Goal: Task Accomplishment & Management: Manage account settings

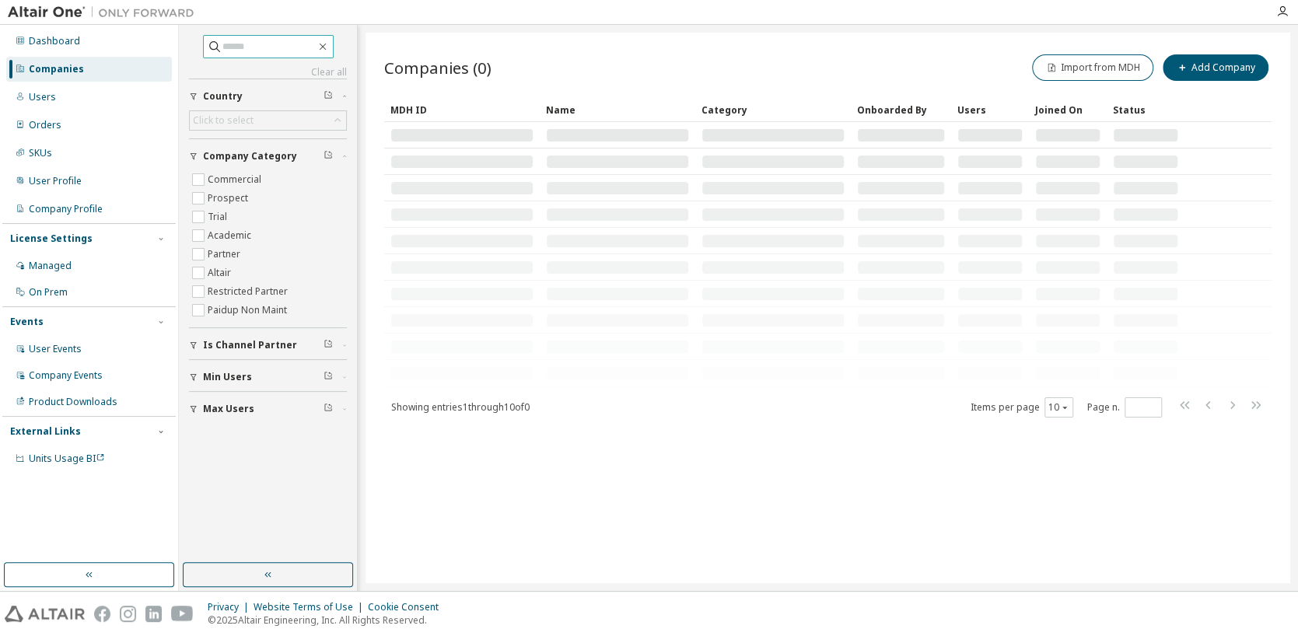
click at [254, 47] on input "text" at bounding box center [269, 47] width 93 height 16
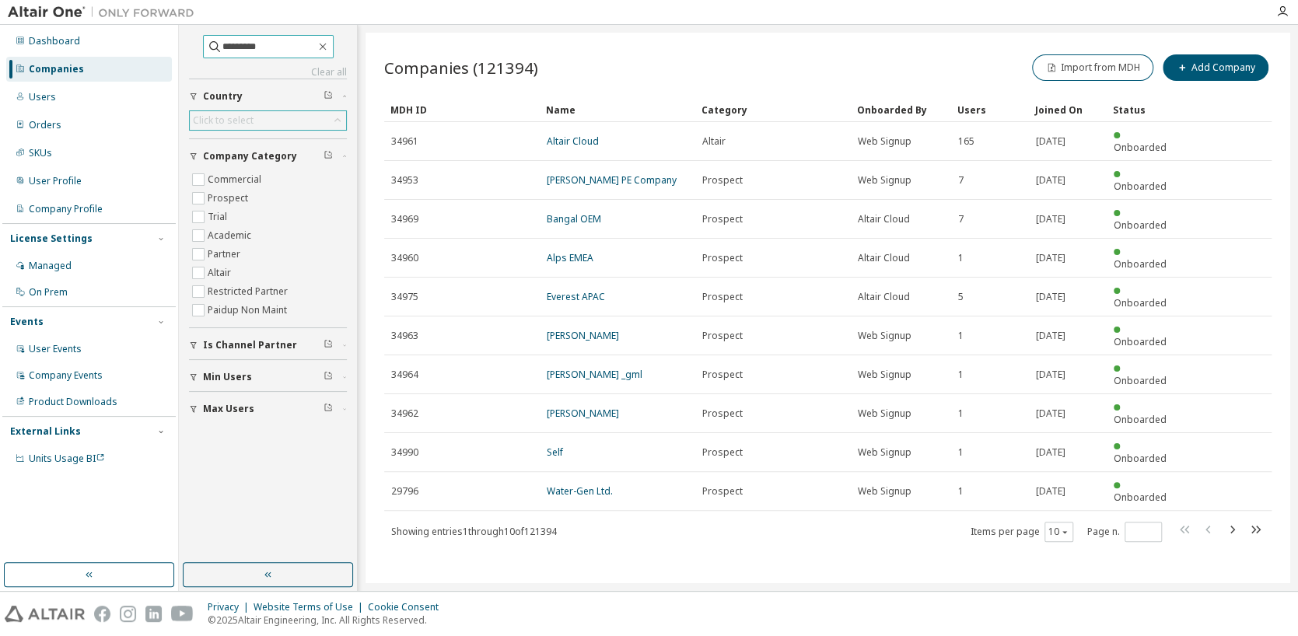
type input "*********"
click at [273, 124] on div "Click to select" at bounding box center [268, 120] width 156 height 19
click at [216, 145] on input "text" at bounding box center [268, 142] width 116 height 16
type input "******"
click at [226, 162] on li "[GEOGRAPHIC_DATA]" at bounding box center [267, 163] width 153 height 20
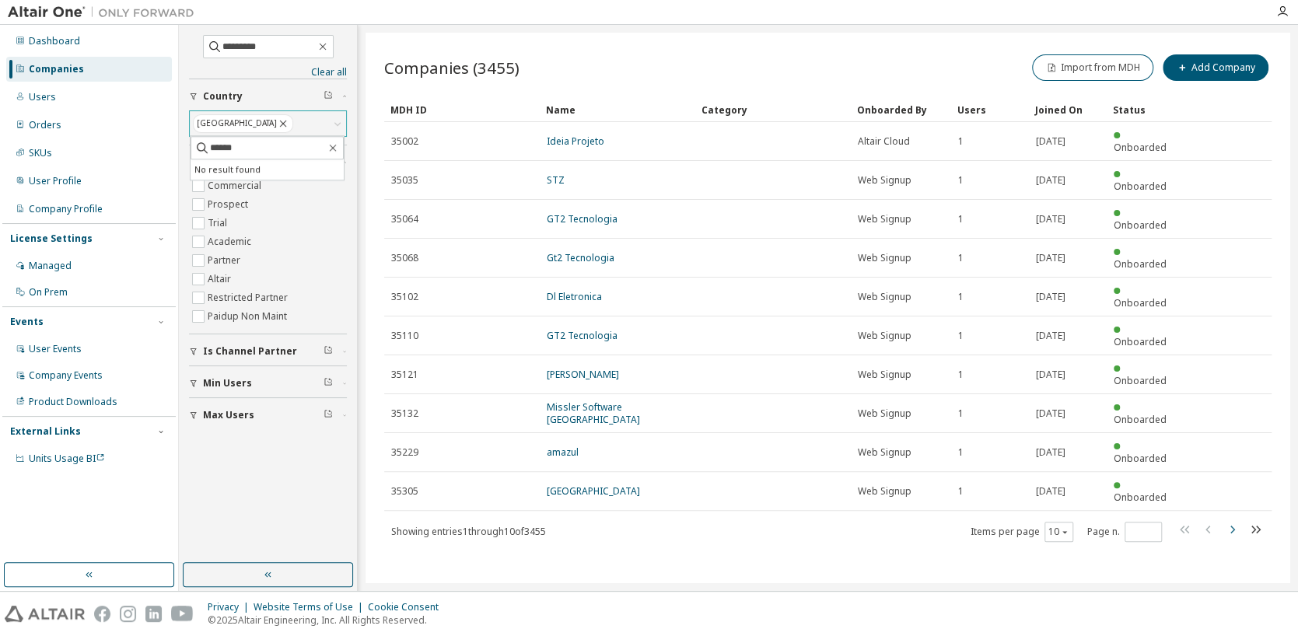
click at [1232, 520] on icon "button" at bounding box center [1232, 529] width 19 height 19
type input "*"
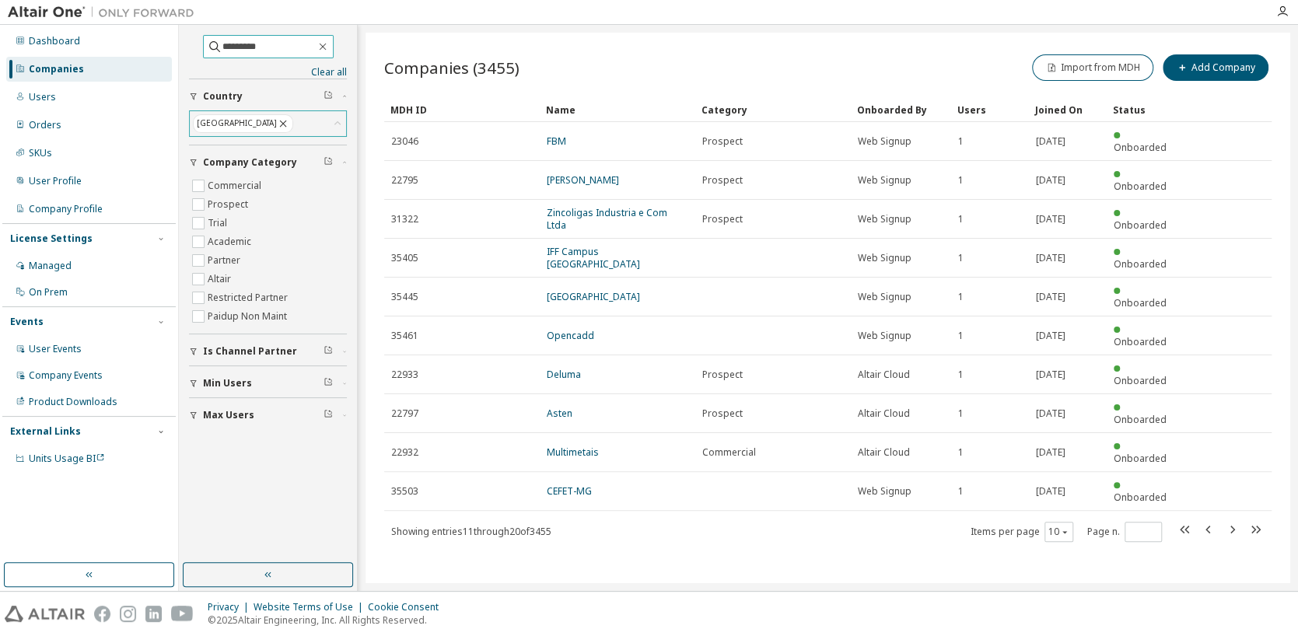
click at [263, 46] on input "*********" at bounding box center [269, 47] width 93 height 16
type input "***"
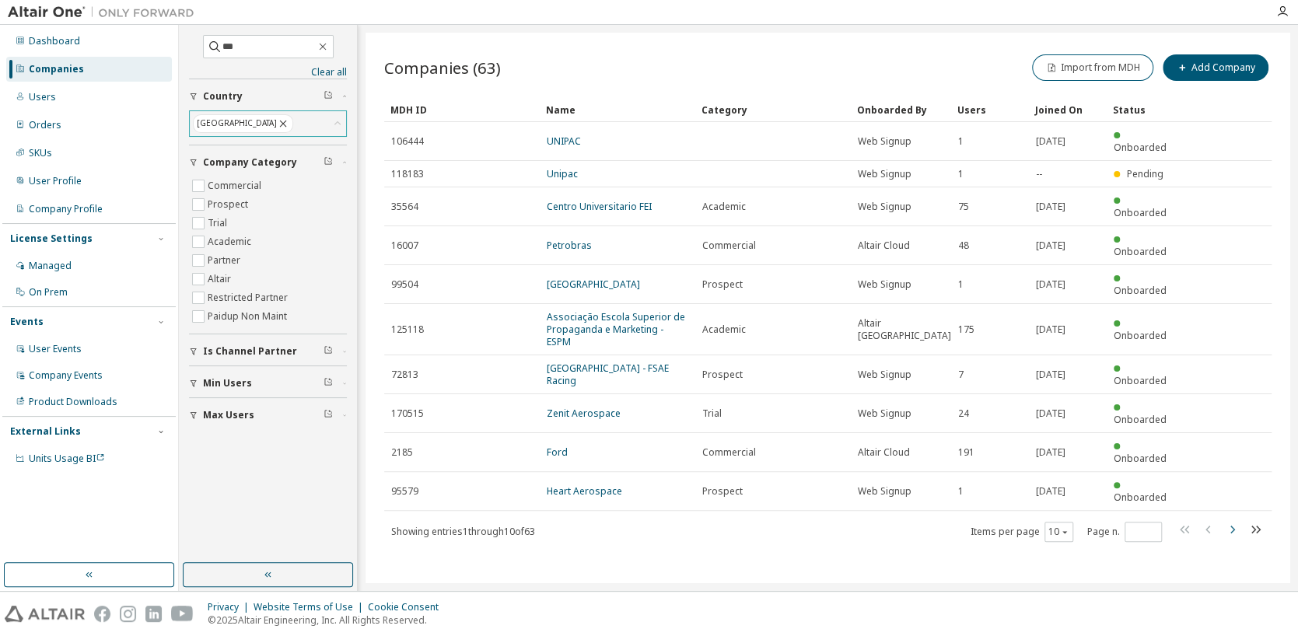
click at [1232, 526] on icon "button" at bounding box center [1233, 530] width 5 height 8
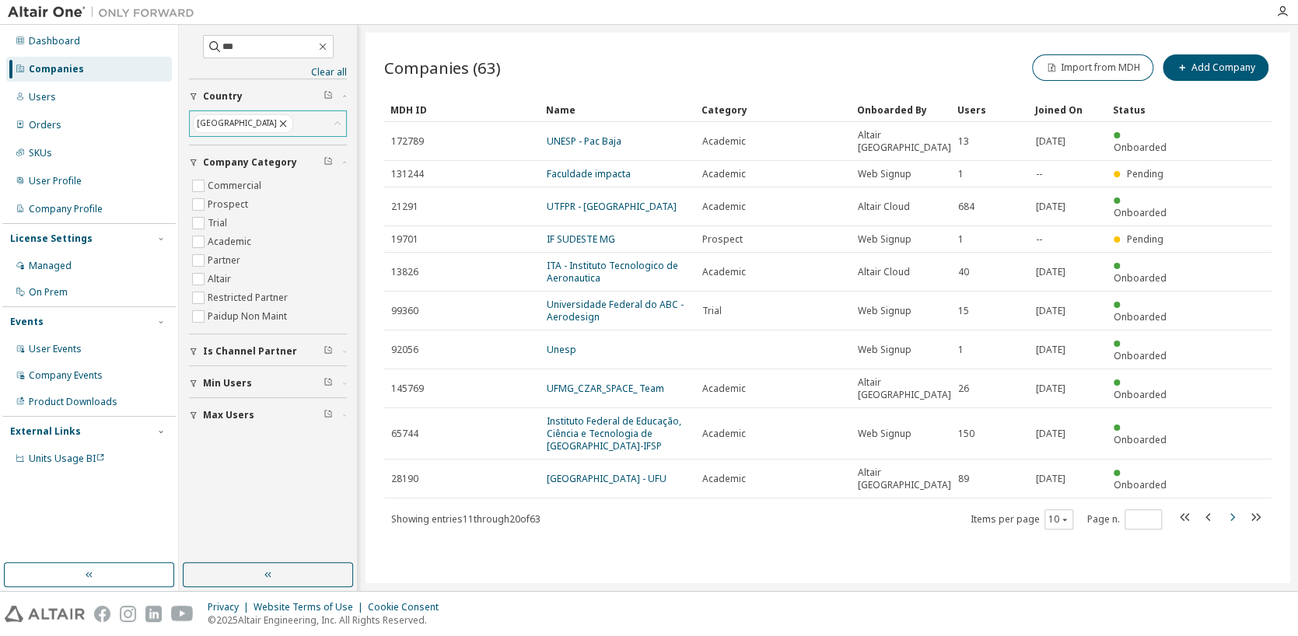
click at [1231, 508] on icon "button" at bounding box center [1232, 517] width 19 height 19
type input "*"
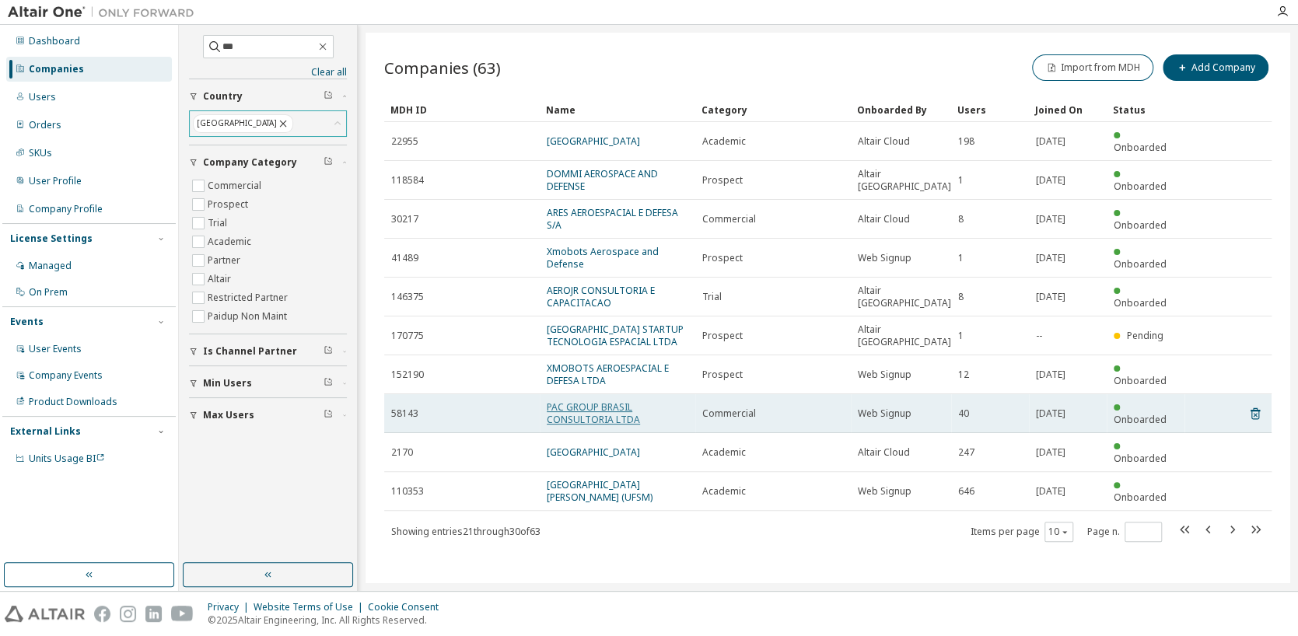
click at [573, 421] on link "PAC GROUP BRASIL CONSULTORIA LTDA" at bounding box center [593, 414] width 93 height 26
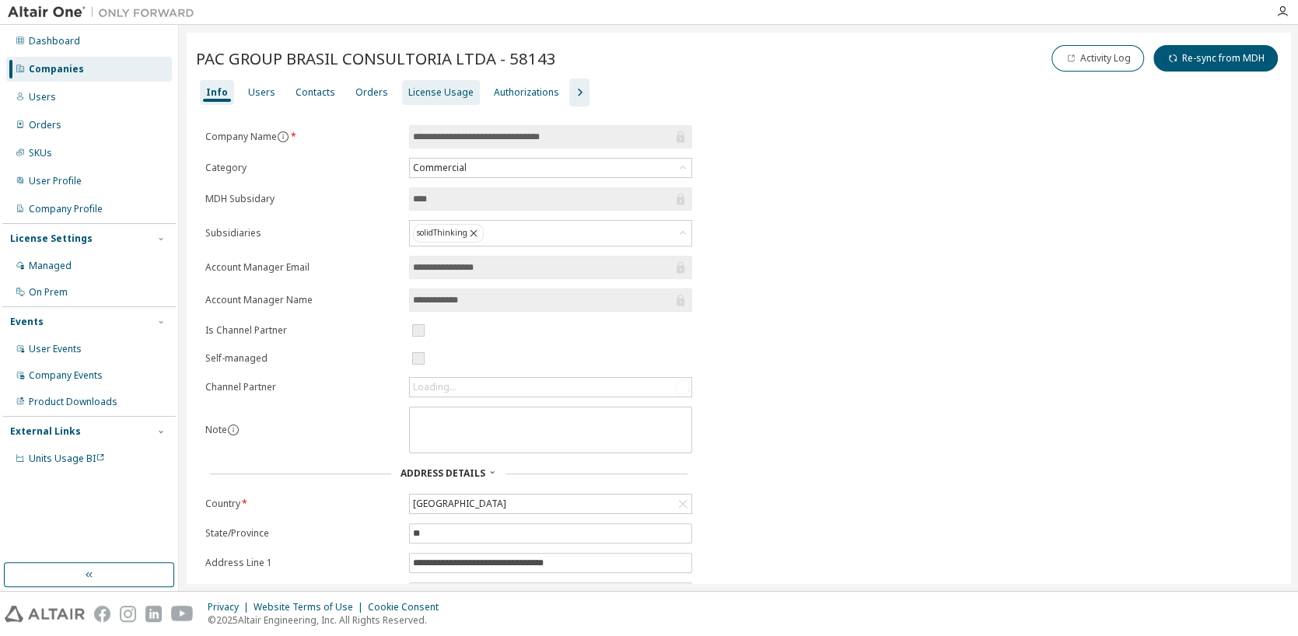
click at [444, 97] on div "License Usage" at bounding box center [440, 92] width 65 height 12
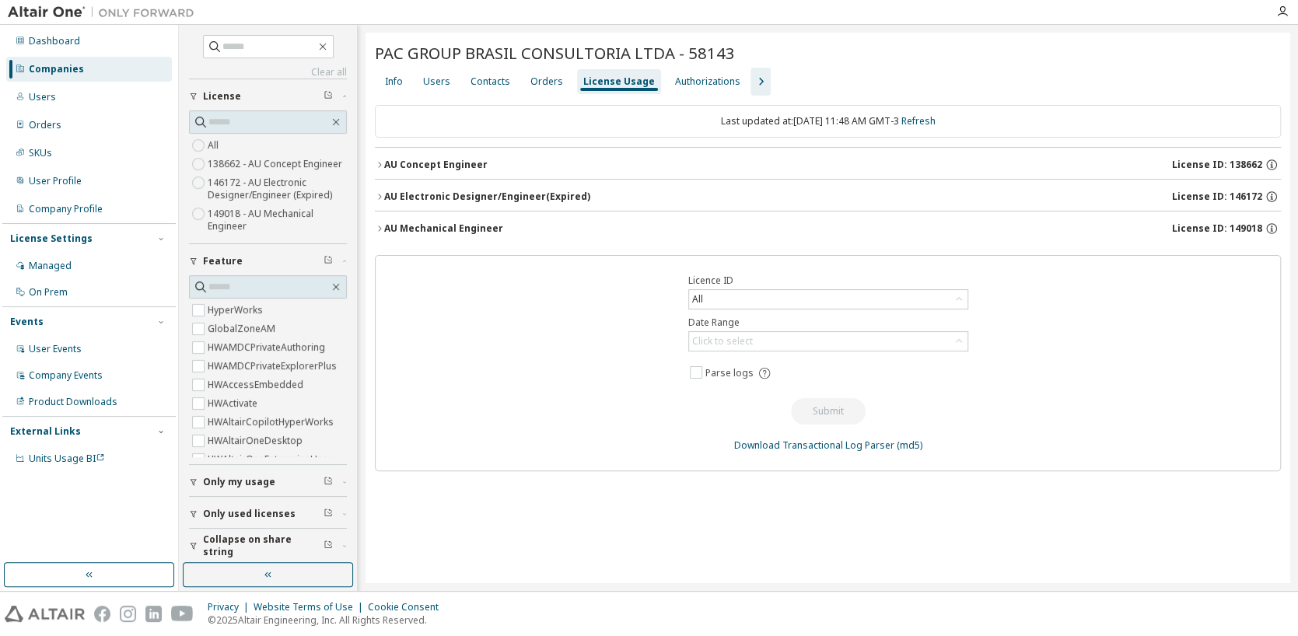
click at [484, 226] on div "AU Mechanical Engineer" at bounding box center [443, 229] width 119 height 12
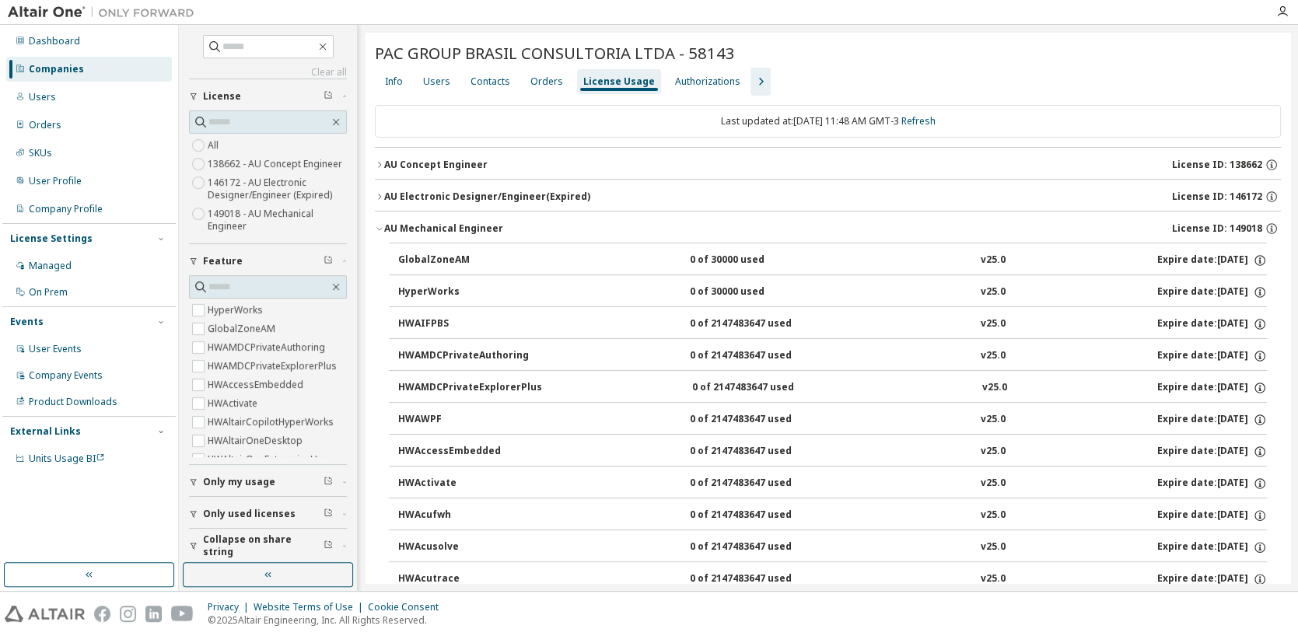
click at [752, 82] on icon "button" at bounding box center [761, 81] width 19 height 19
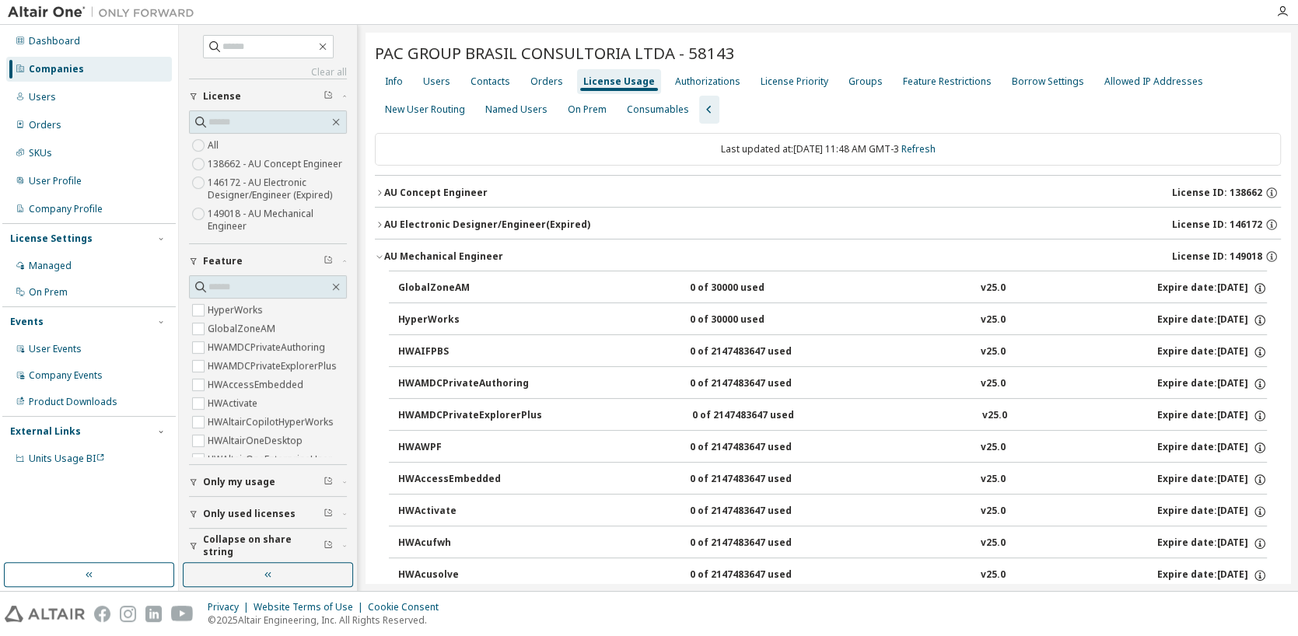
click at [469, 255] on div "AU Mechanical Engineer" at bounding box center [443, 257] width 119 height 12
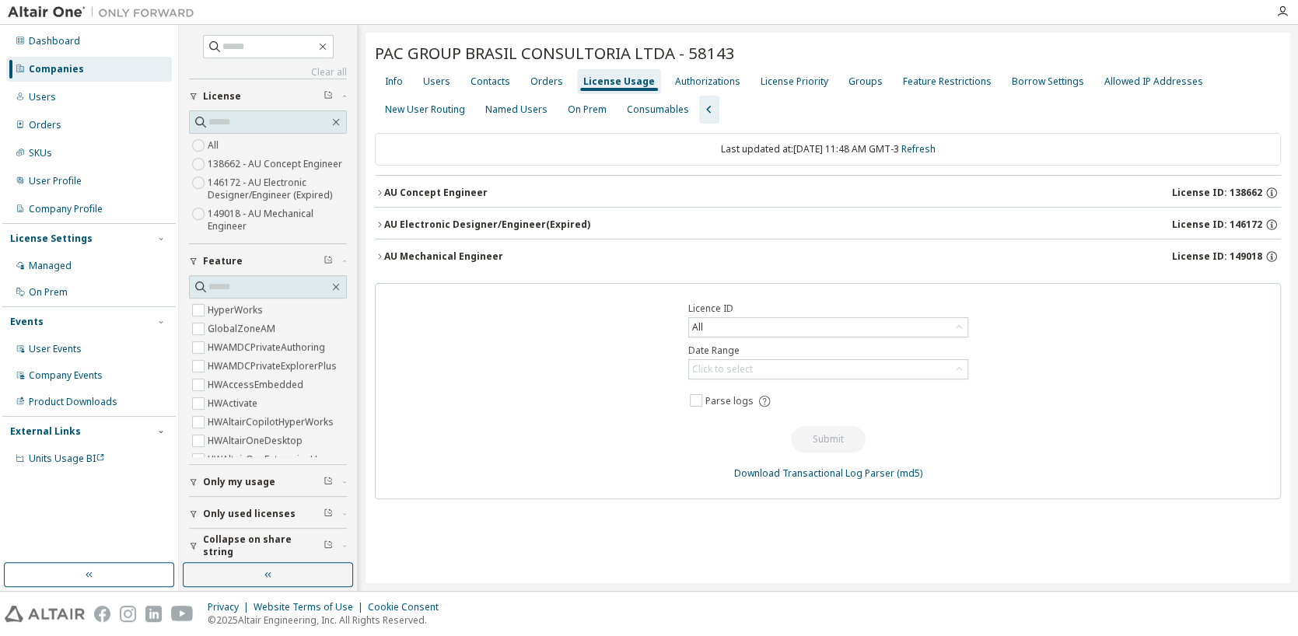
click at [469, 255] on div "AU Mechanical Engineer" at bounding box center [443, 257] width 119 height 12
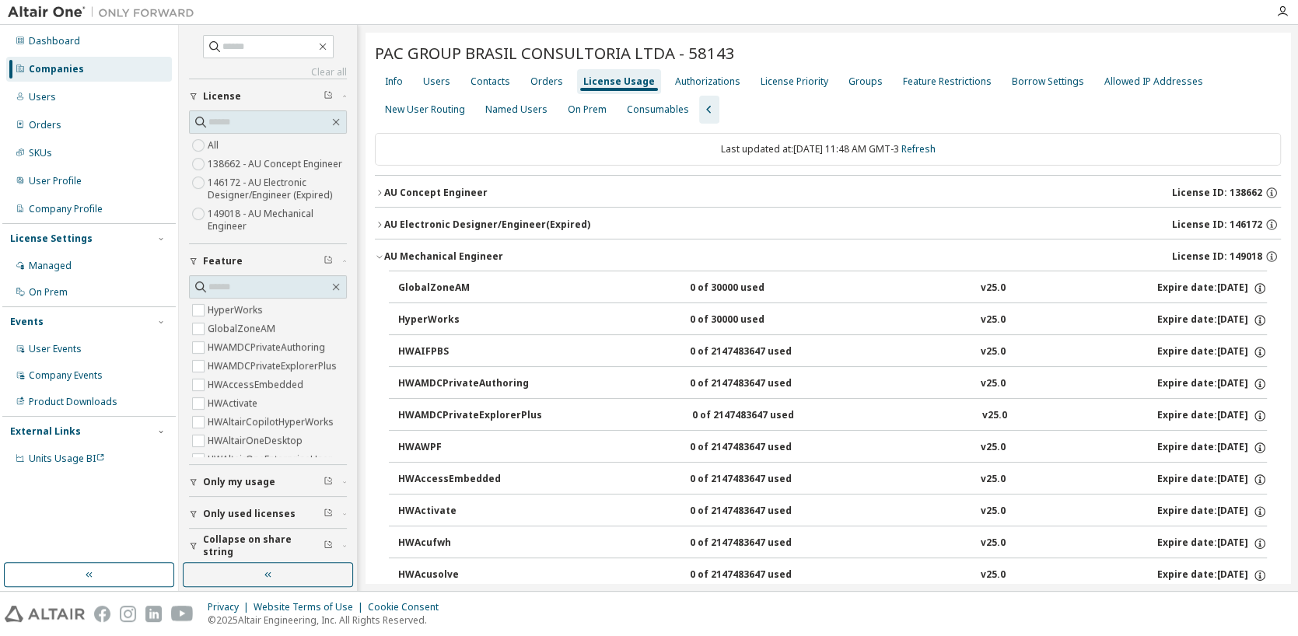
click at [469, 255] on div "AU Mechanical Engineer" at bounding box center [443, 257] width 119 height 12
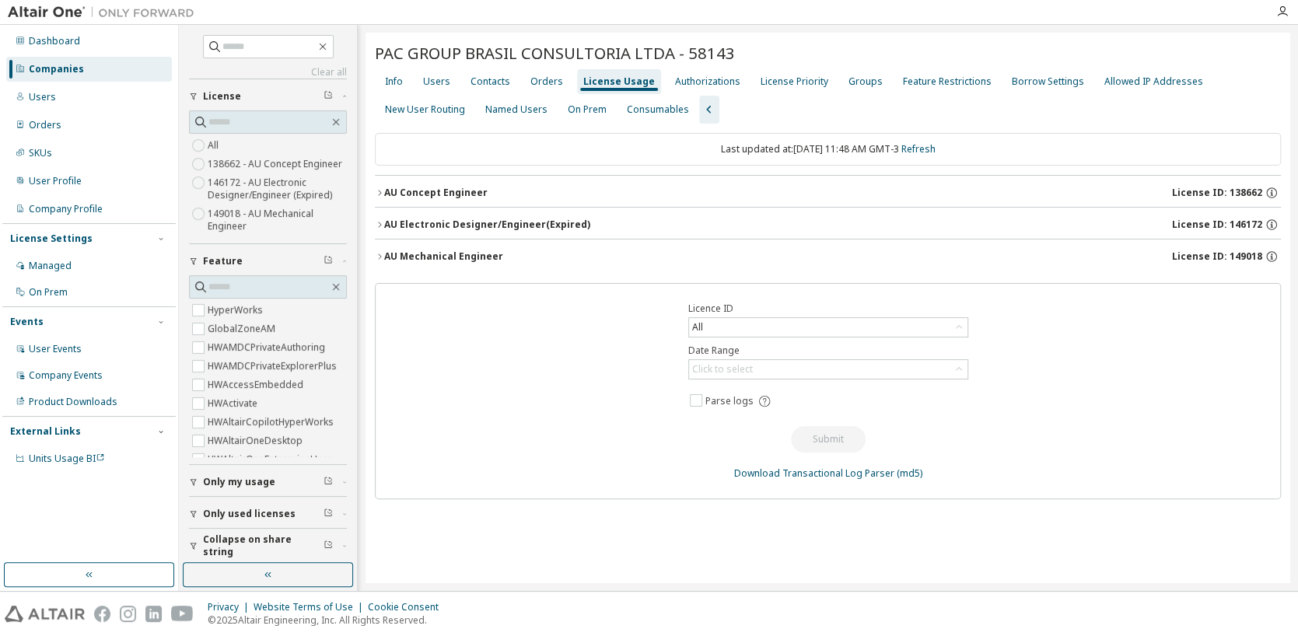
click at [1245, 256] on span "License ID: 149018" at bounding box center [1217, 257] width 90 height 12
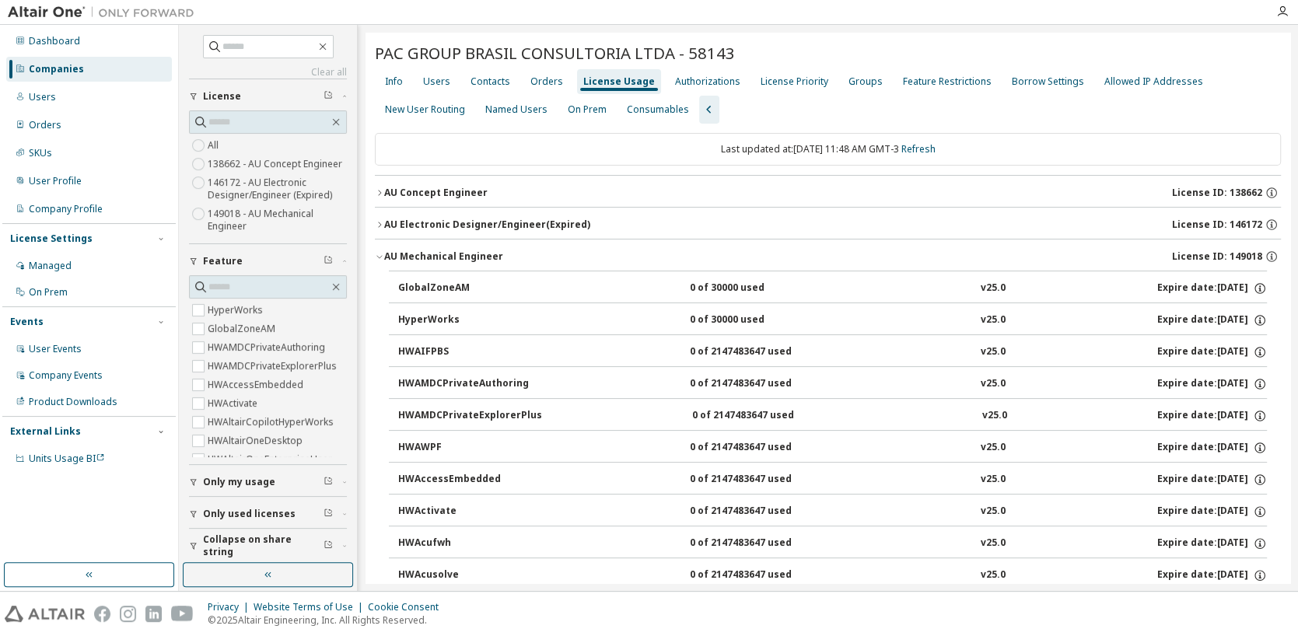
click at [1245, 256] on span "License ID: 149018" at bounding box center [1217, 257] width 90 height 12
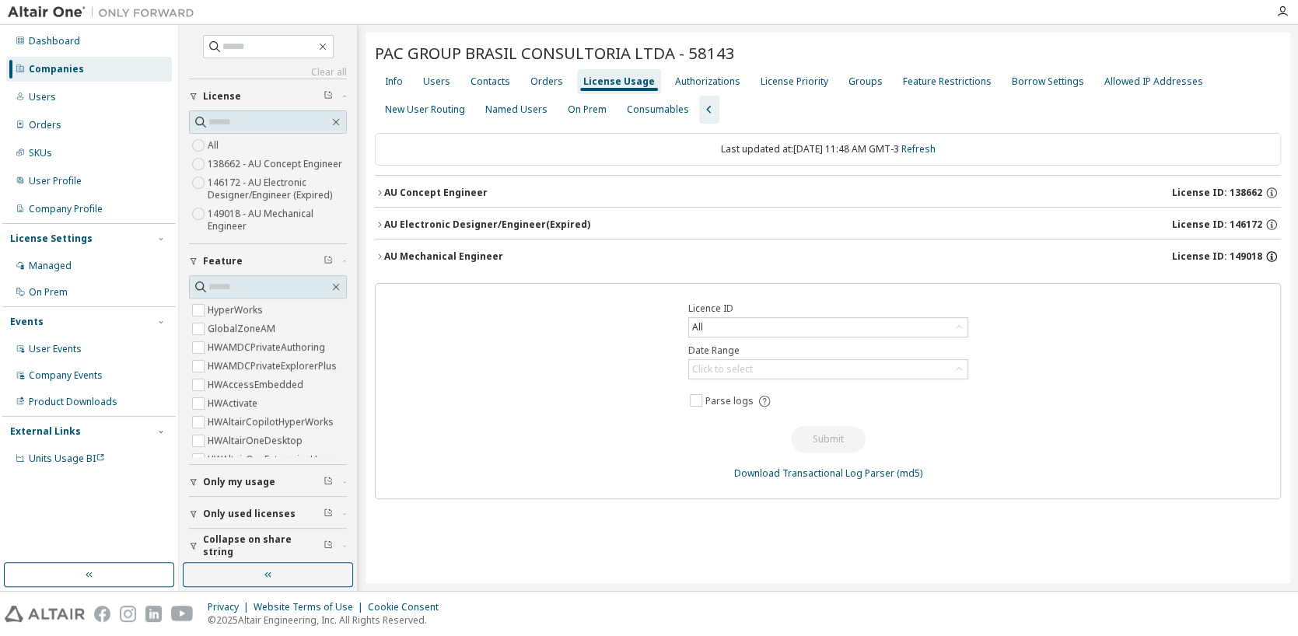
click at [1271, 254] on icon "button" at bounding box center [1272, 255] width 2 height 2
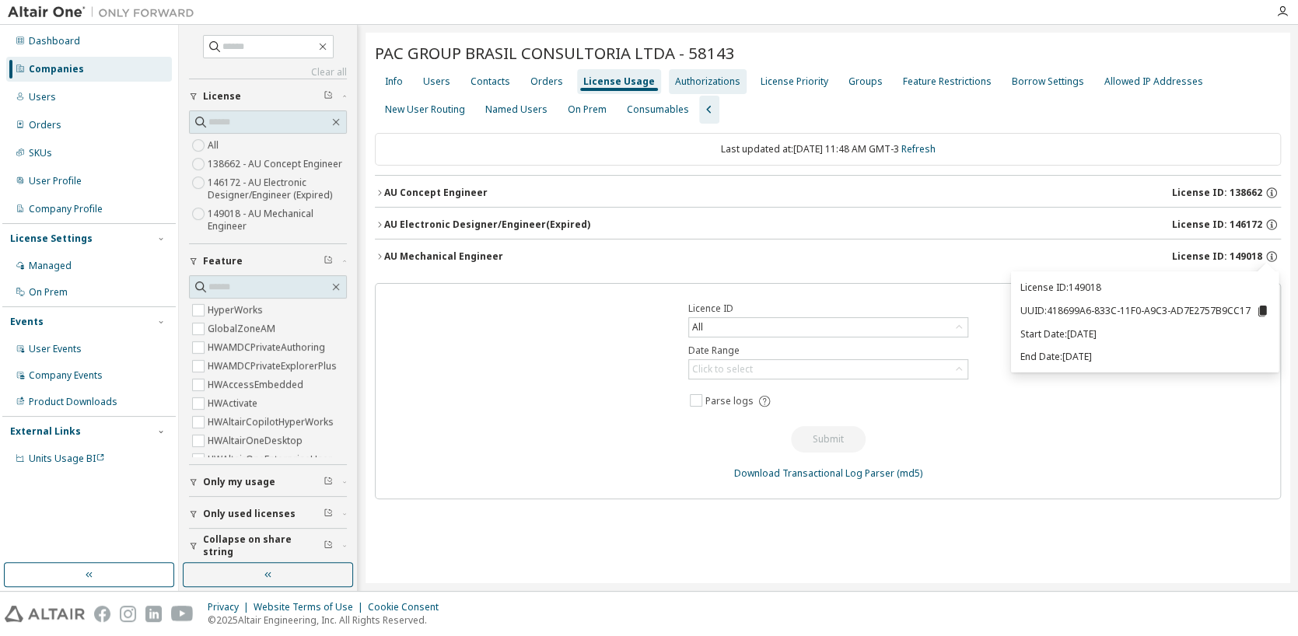
click at [714, 83] on div "Authorizations" at bounding box center [707, 81] width 65 height 12
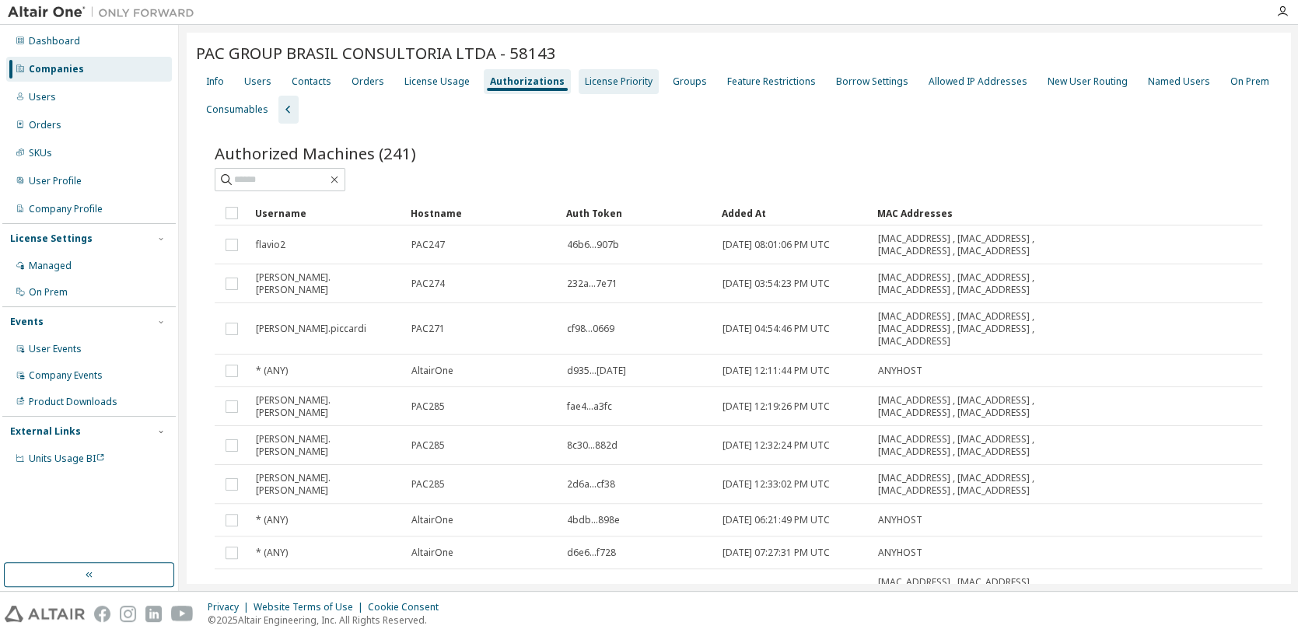
click at [624, 82] on div "License Priority" at bounding box center [619, 81] width 68 height 12
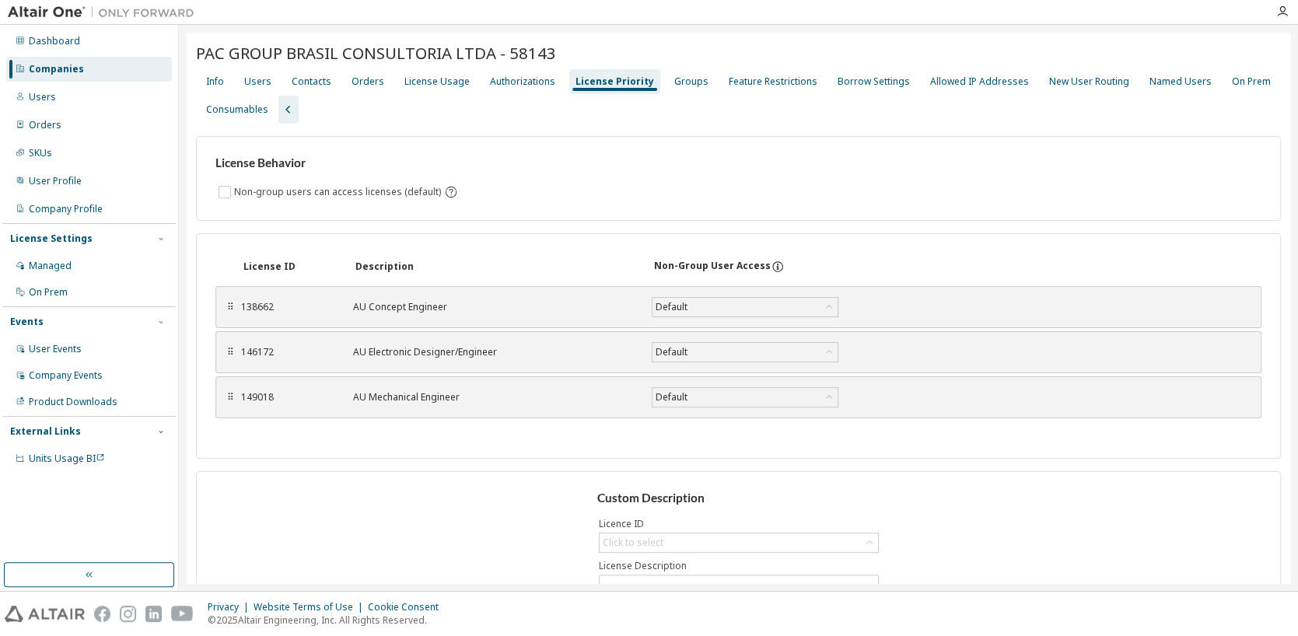
click at [458, 401] on div "AU Mechanical Engineer" at bounding box center [493, 397] width 280 height 12
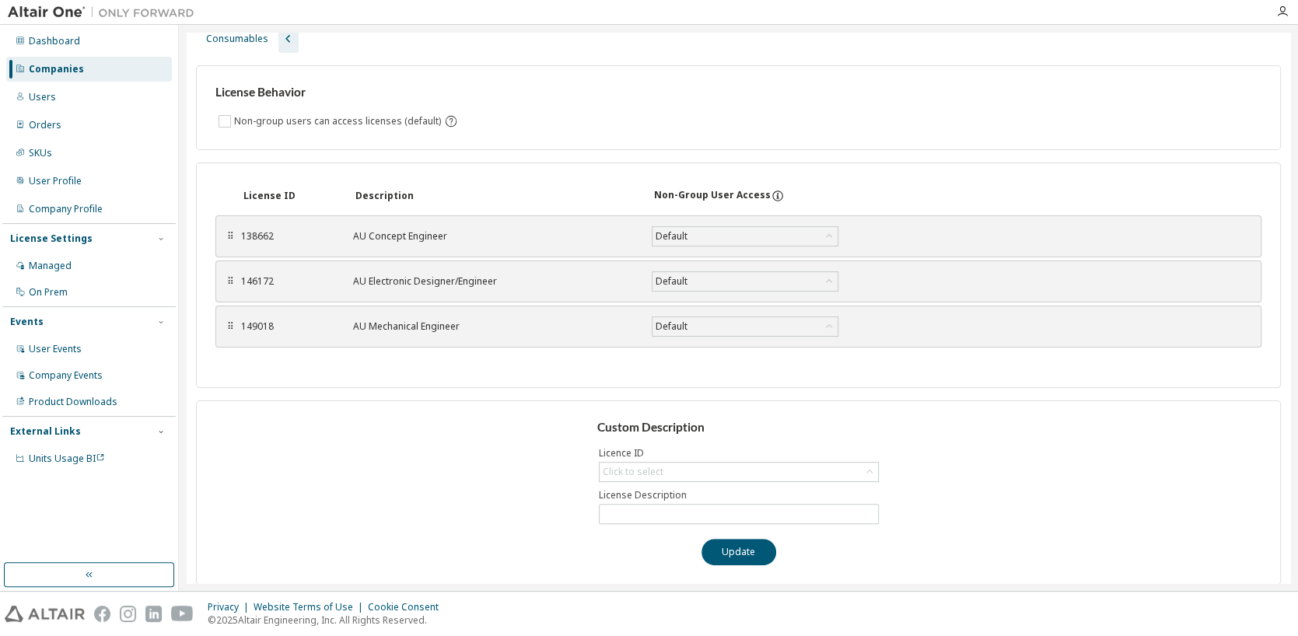
scroll to position [79, 0]
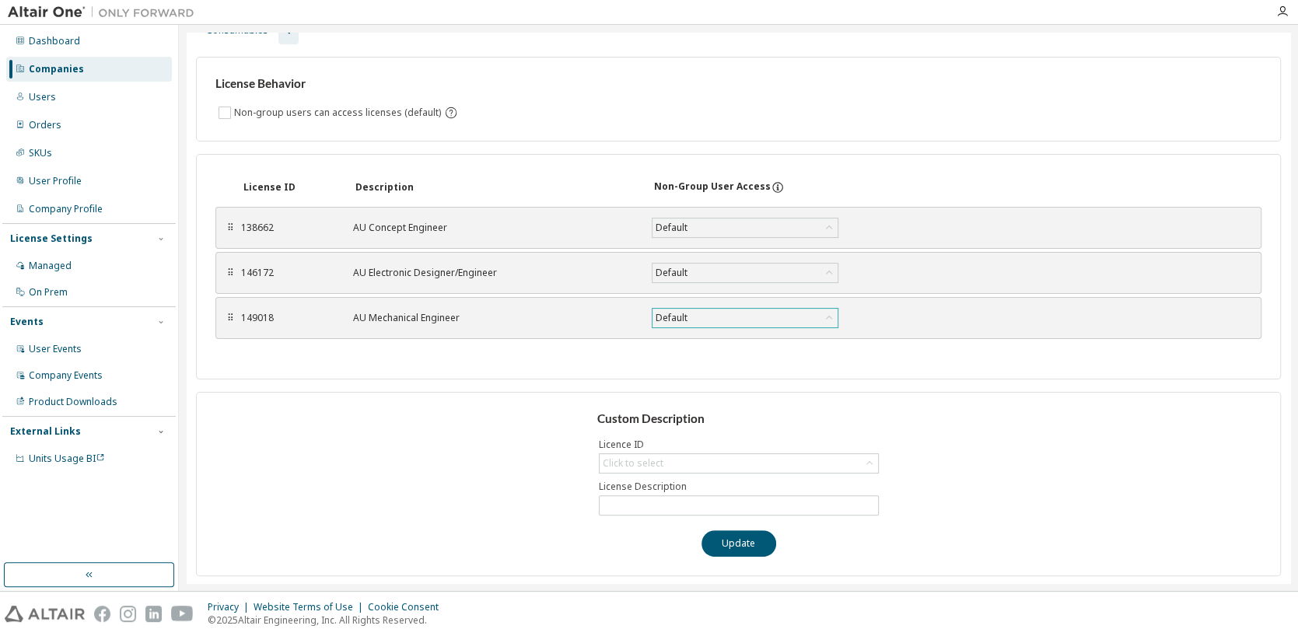
click at [751, 317] on div "Default" at bounding box center [745, 318] width 185 height 19
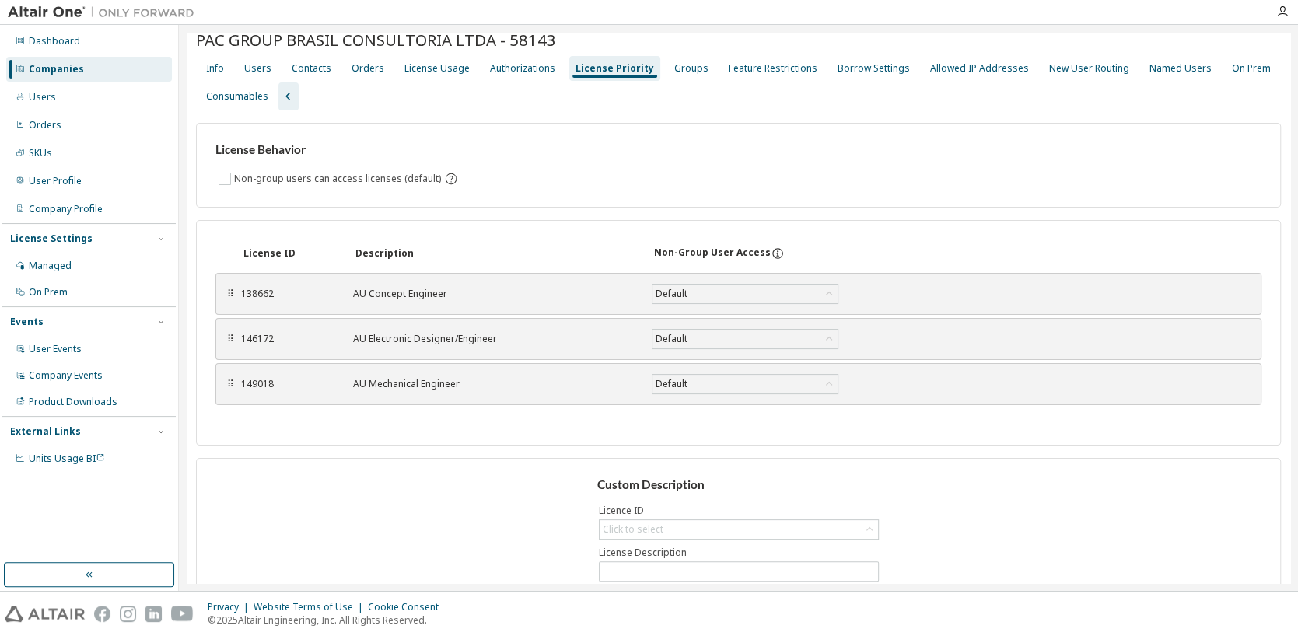
scroll to position [0, 0]
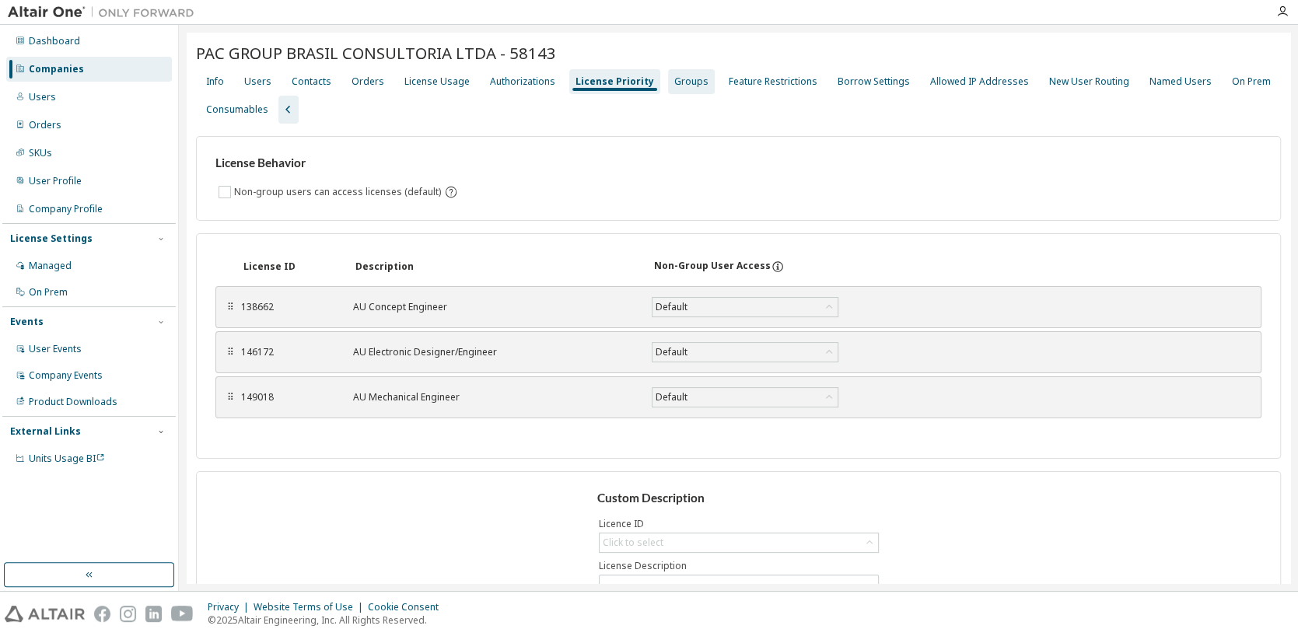
click at [681, 79] on div "Groups" at bounding box center [692, 81] width 34 height 12
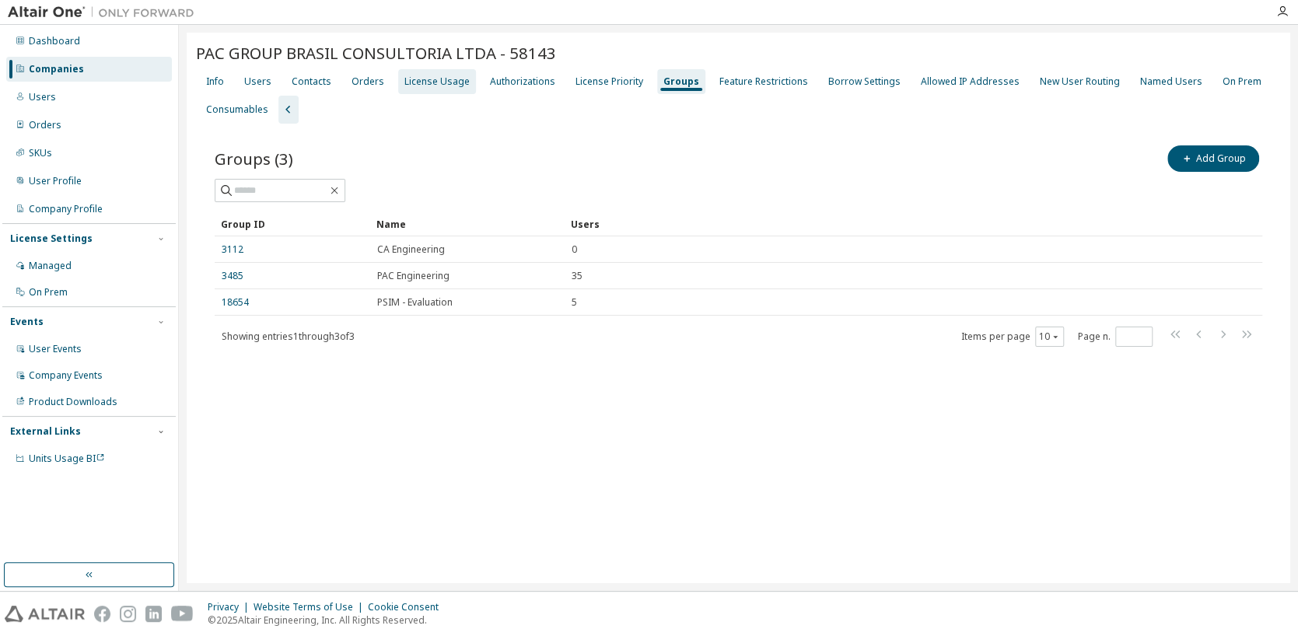
click at [450, 86] on div "License Usage" at bounding box center [437, 81] width 65 height 12
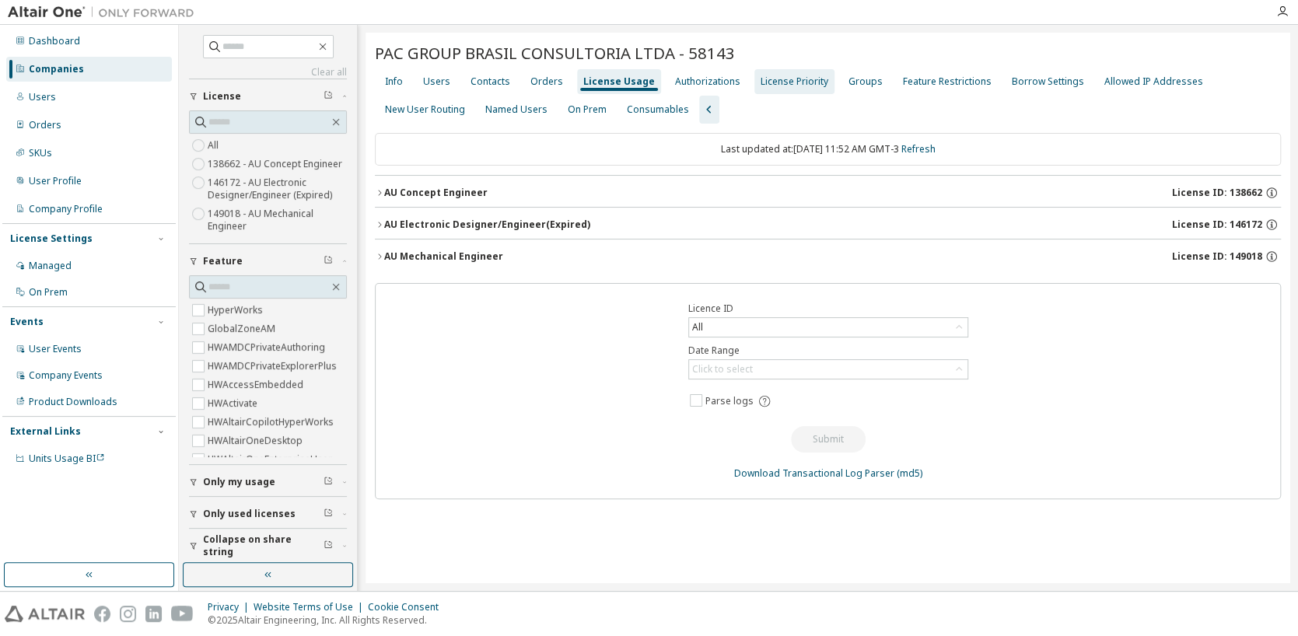
click at [785, 85] on div "License Priority" at bounding box center [795, 81] width 68 height 12
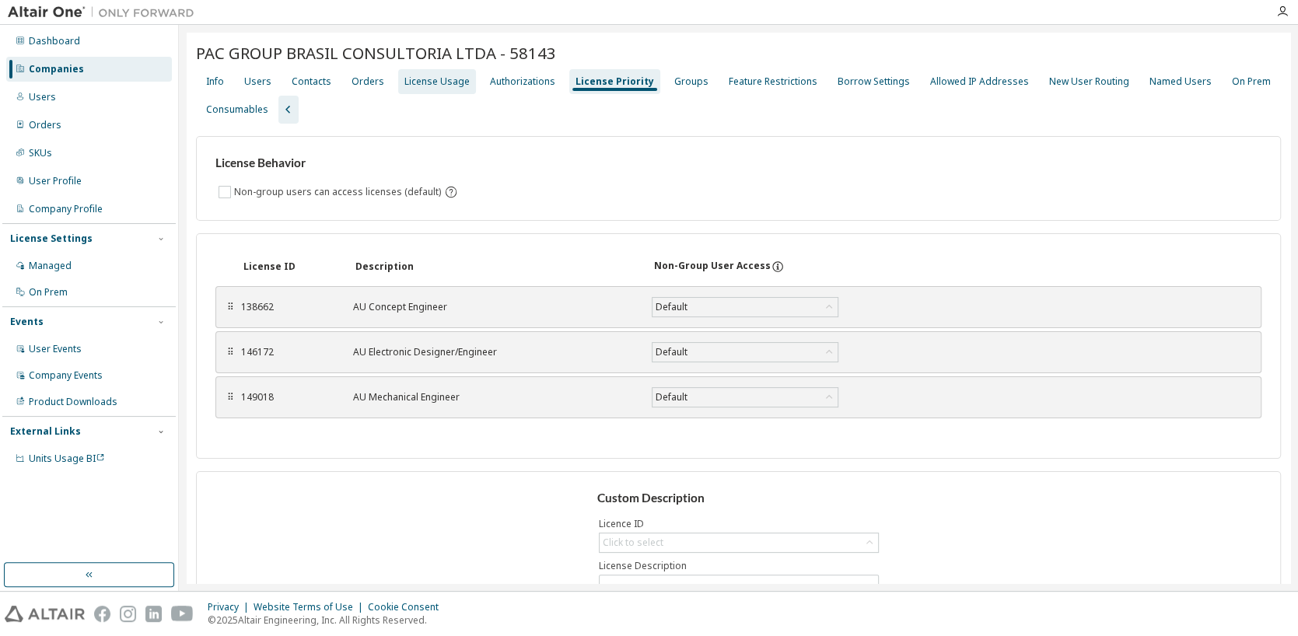
click at [412, 75] on div "License Usage" at bounding box center [437, 81] width 65 height 12
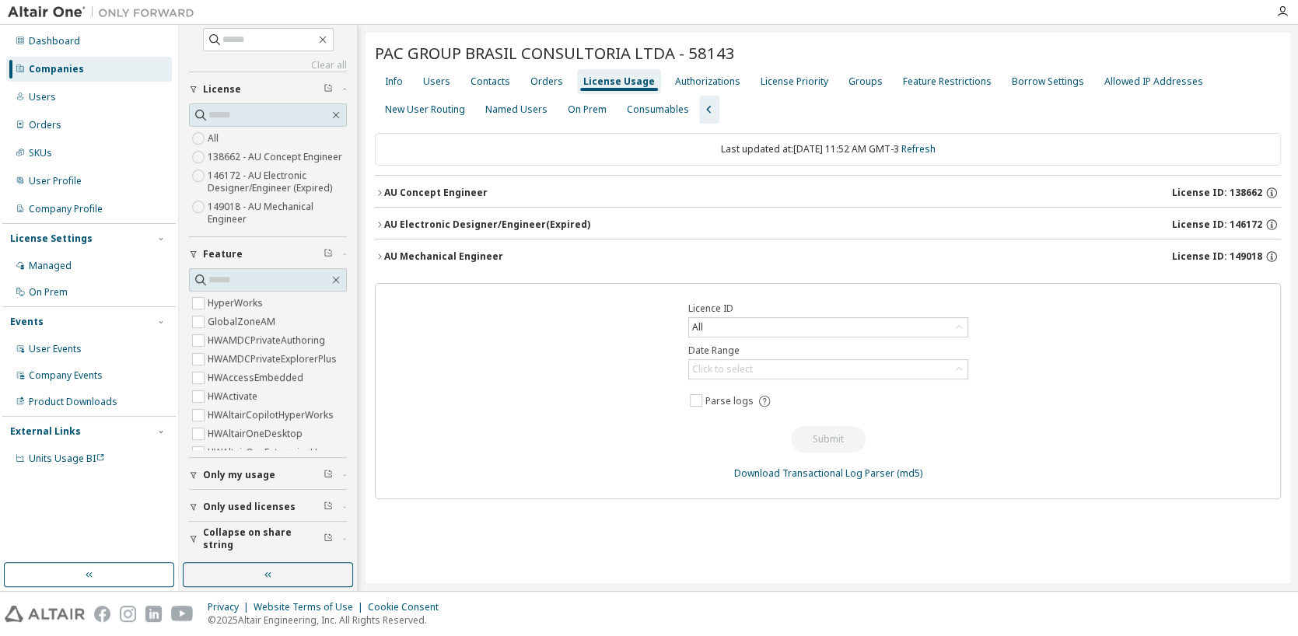
scroll to position [18, 0]
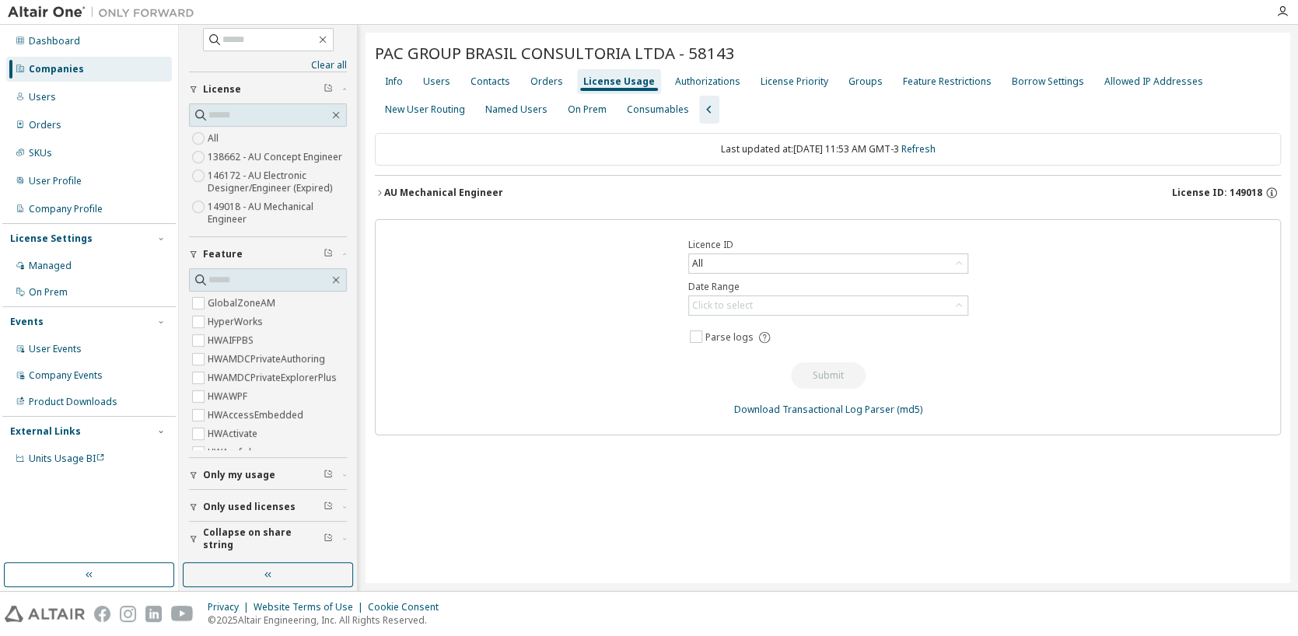
click at [401, 194] on div "AU Mechanical Engineer" at bounding box center [443, 193] width 119 height 12
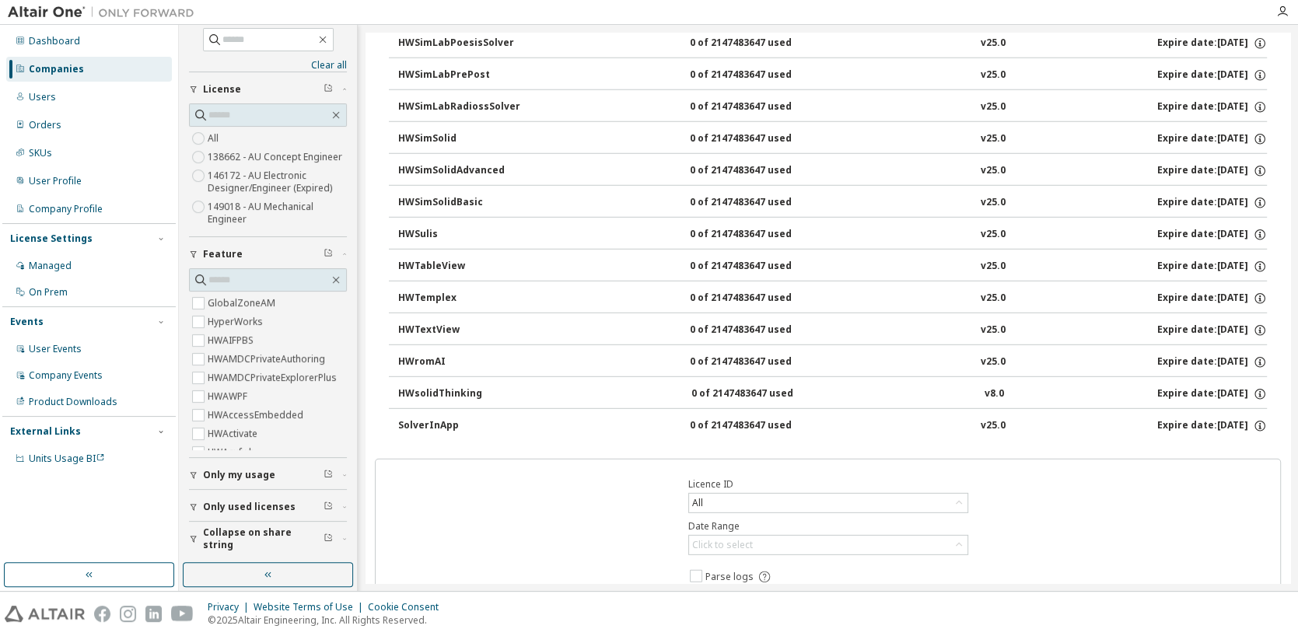
scroll to position [6543, 0]
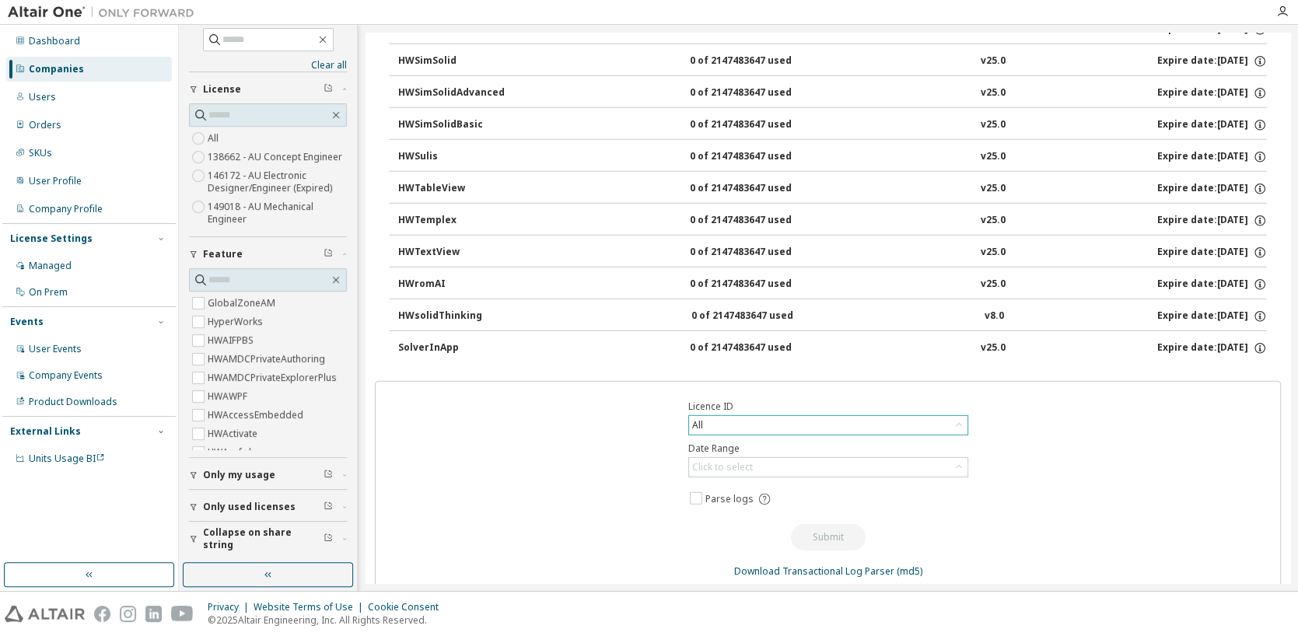
click at [710, 416] on div "All" at bounding box center [828, 425] width 279 height 19
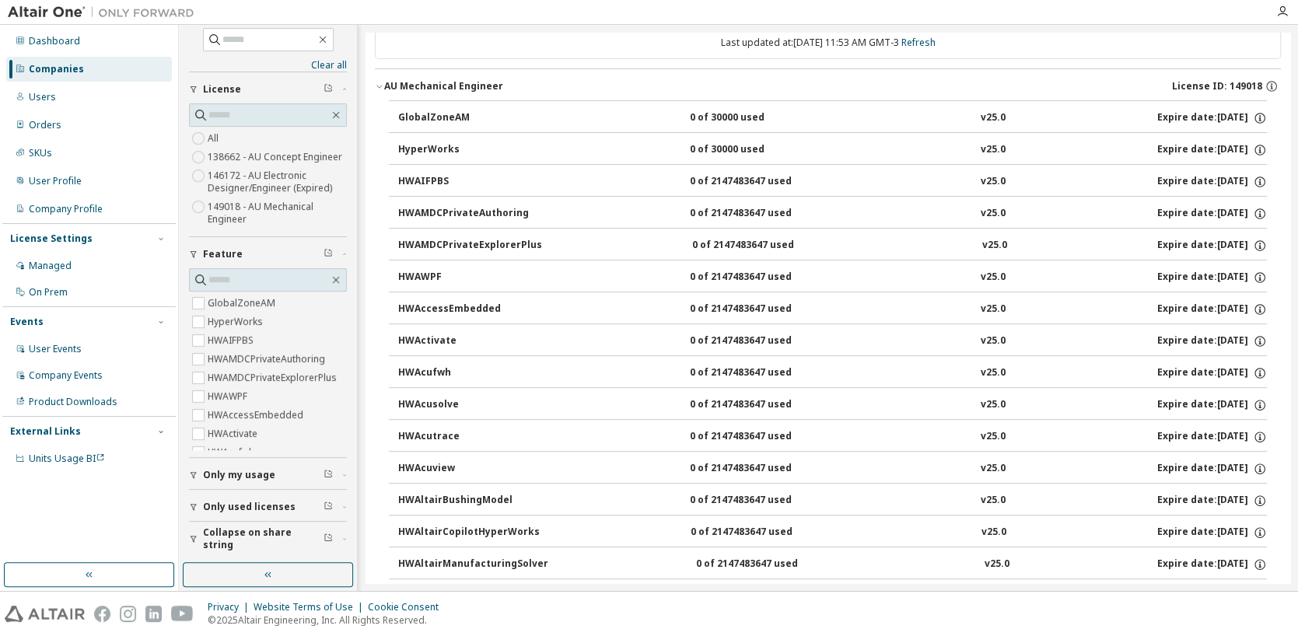
scroll to position [0, 0]
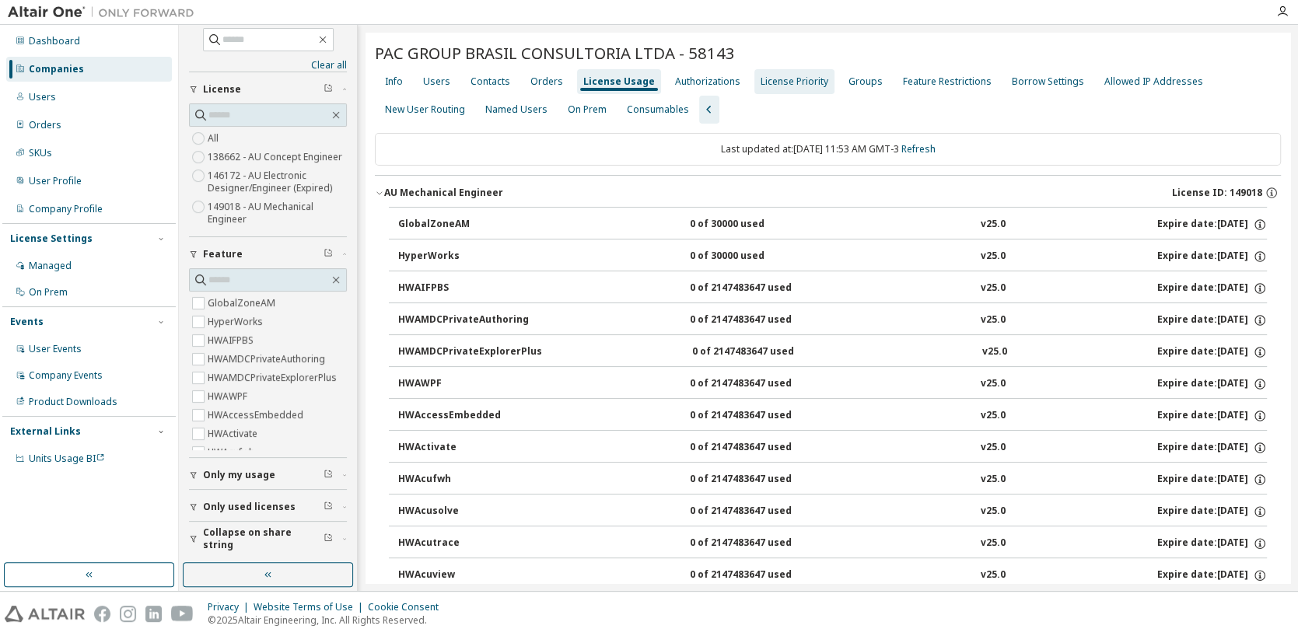
click at [803, 89] on div "License Priority" at bounding box center [795, 81] width 80 height 25
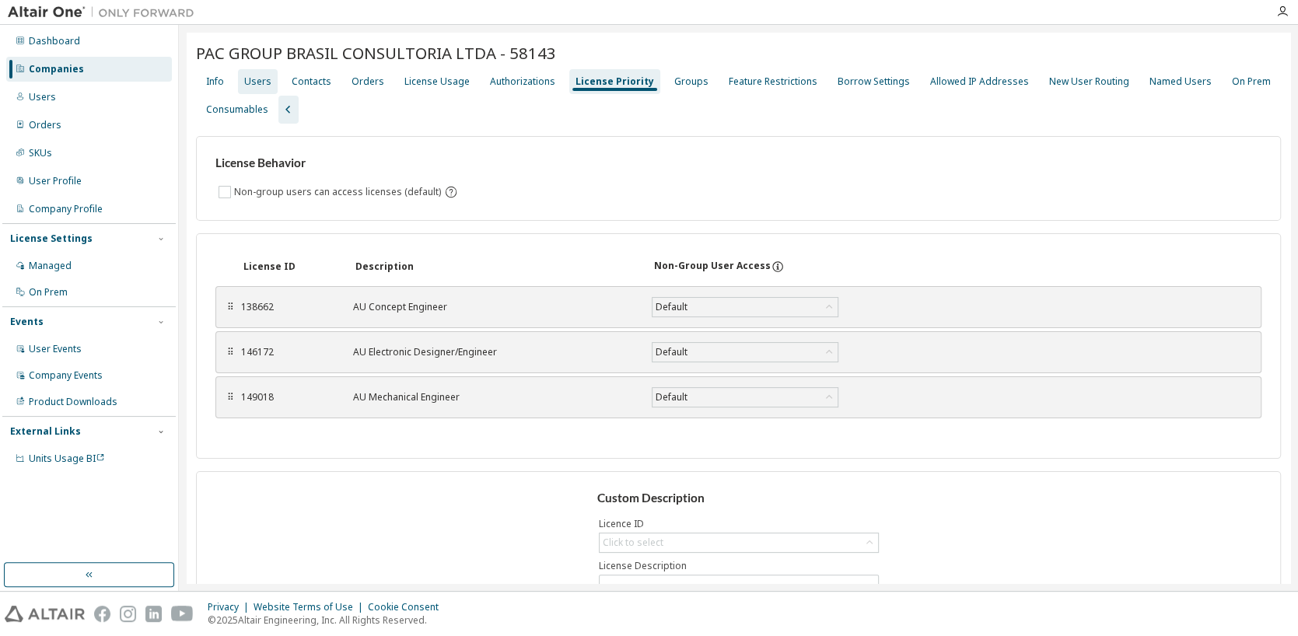
click at [259, 79] on div "Users" at bounding box center [257, 81] width 27 height 12
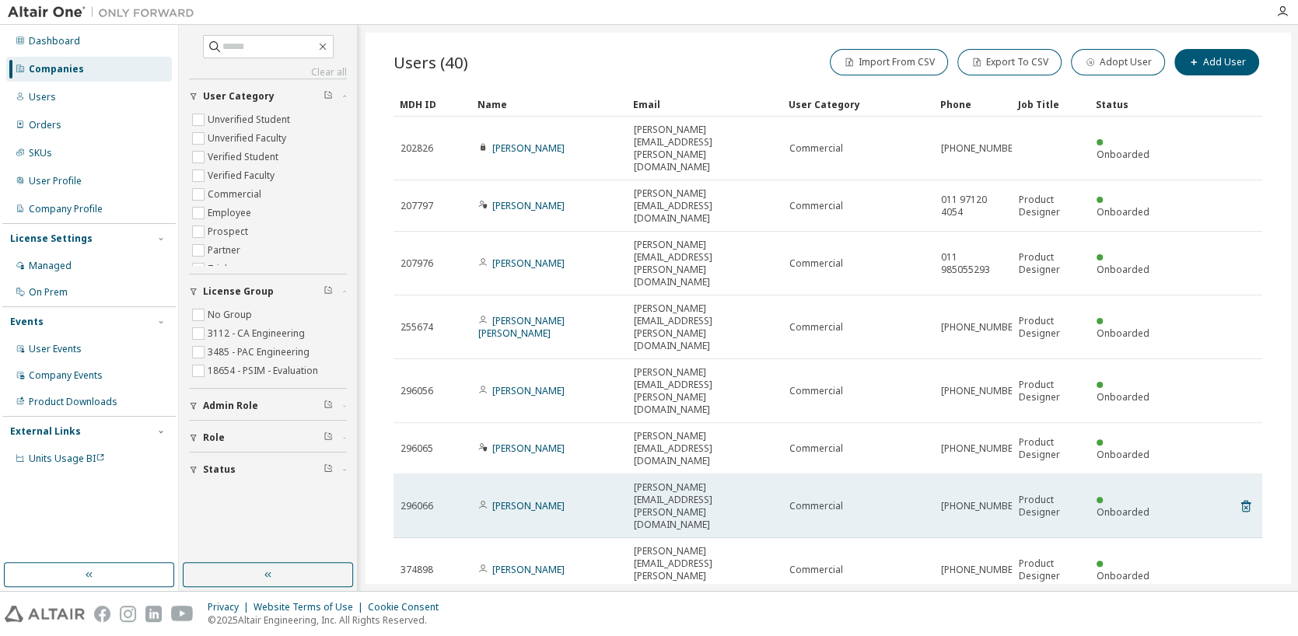
scroll to position [100, 0]
